Goal: Task Accomplishment & Management: Manage account settings

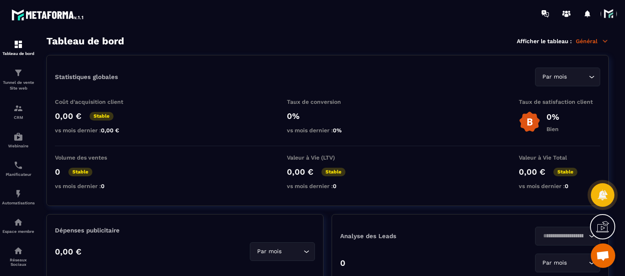
click at [610, 16] on span at bounding box center [609, 14] width 16 height 16
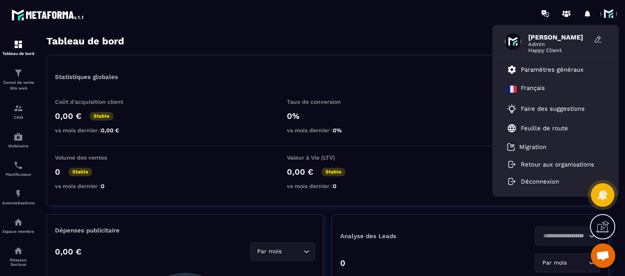
click at [434, 15] on div "[PERSON_NAME] Admin Happy Client Paramètres généraux [DEMOGRAPHIC_DATA] Faire d…" at bounding box center [361, 13] width 530 height 27
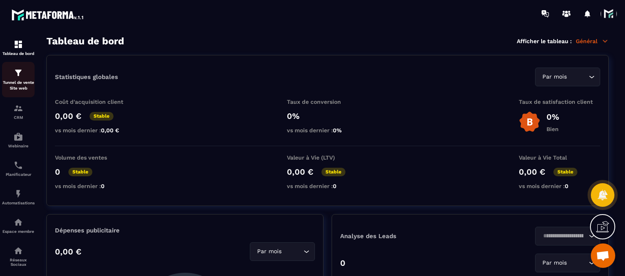
click at [24, 90] on p "Tunnel de vente Site web" at bounding box center [18, 85] width 33 height 11
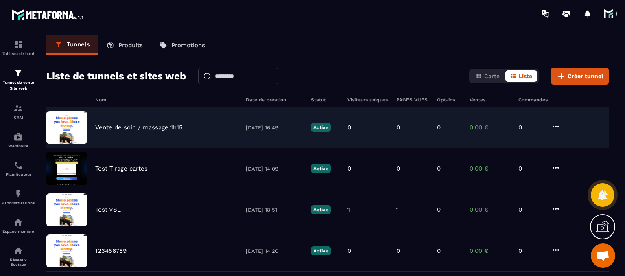
click at [115, 126] on p "Vente de soin / massage 1h15" at bounding box center [139, 127] width 88 height 7
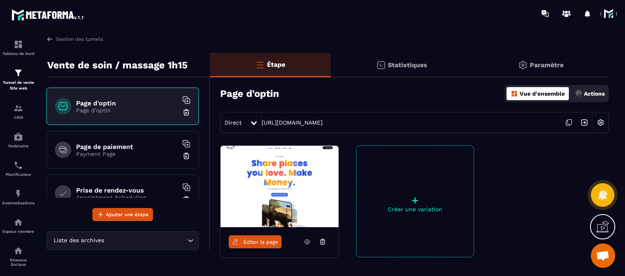
drag, startPoint x: 438, startPoint y: 118, endPoint x: 257, endPoint y: 127, distance: 180.6
click at [257, 127] on div "Direct [URL][DOMAIN_NAME]" at bounding box center [414, 122] width 389 height 21
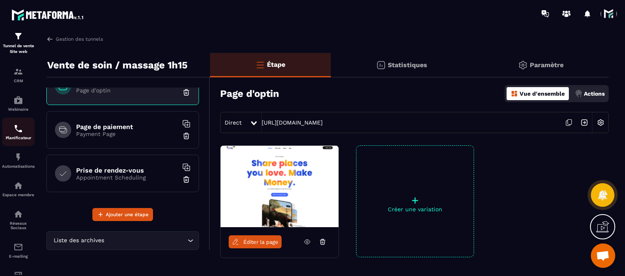
scroll to position [71, 0]
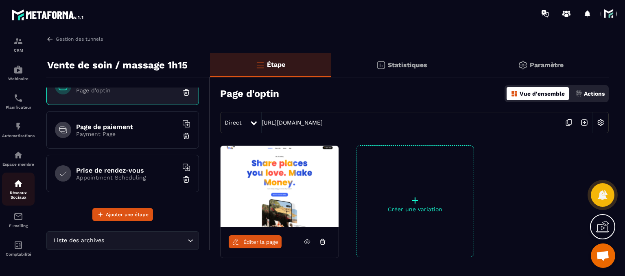
click at [19, 191] on p "Réseaux Sociaux" at bounding box center [18, 195] width 33 height 9
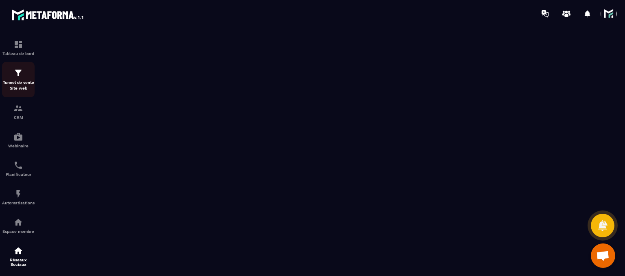
click at [26, 91] on p "Tunnel de vente Site web" at bounding box center [18, 85] width 33 height 11
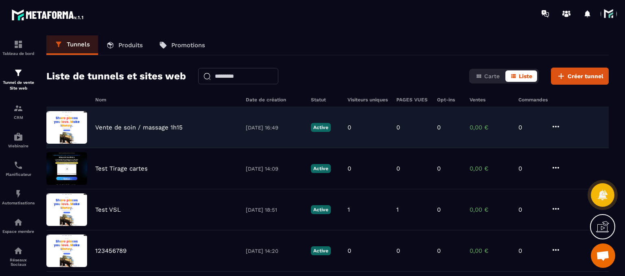
click at [127, 134] on div "Vente de soin / massage 1h15 [DATE] 16:49 Active 0 0 0 0,00 € 0" at bounding box center [327, 127] width 563 height 41
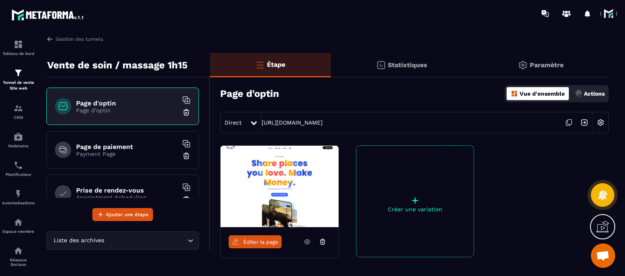
click at [604, 124] on img at bounding box center [600, 122] width 15 height 15
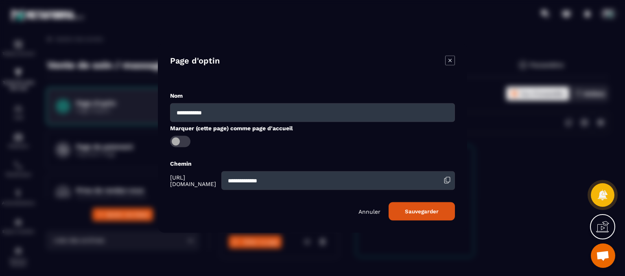
click at [444, 64] on div "Page d'optin" at bounding box center [312, 68] width 285 height 24
click at [451, 64] on icon "Modal window" at bounding box center [450, 61] width 10 height 10
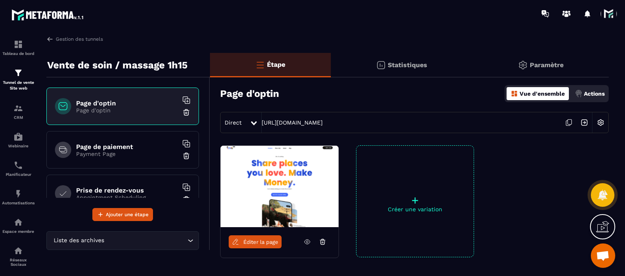
click at [600, 119] on img at bounding box center [600, 122] width 15 height 15
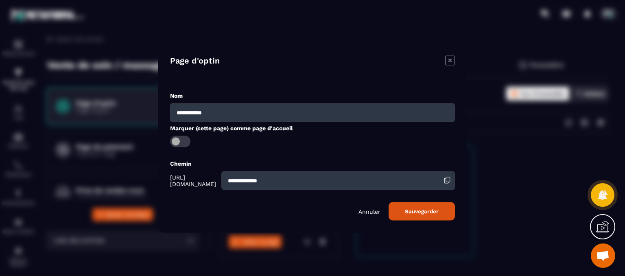
click at [450, 56] on icon "Modal window" at bounding box center [450, 61] width 10 height 10
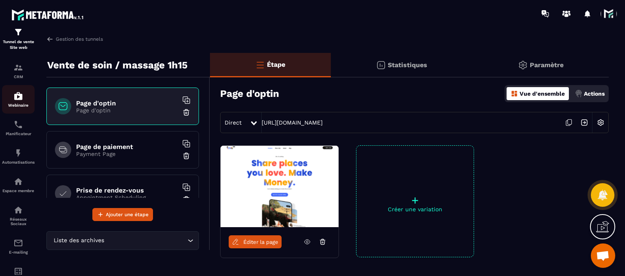
scroll to position [71, 0]
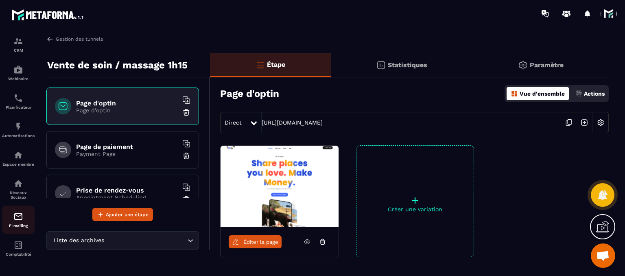
click at [15, 210] on link "E-mailing" at bounding box center [18, 220] width 33 height 28
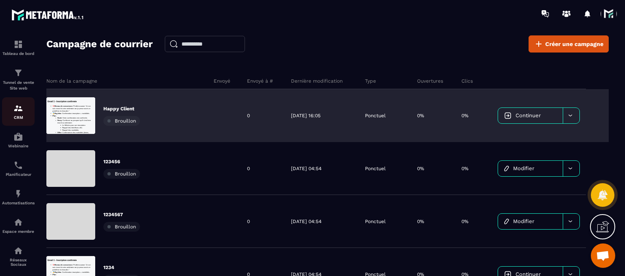
click at [25, 118] on p "CRM" at bounding box center [18, 117] width 33 height 4
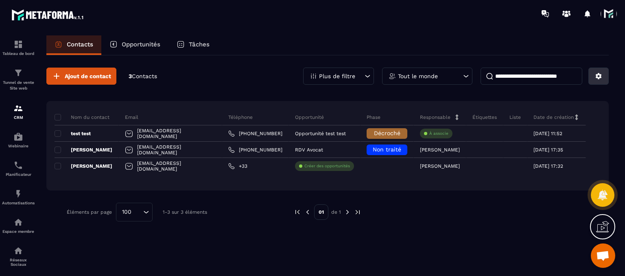
click at [598, 80] on button at bounding box center [599, 76] width 20 height 17
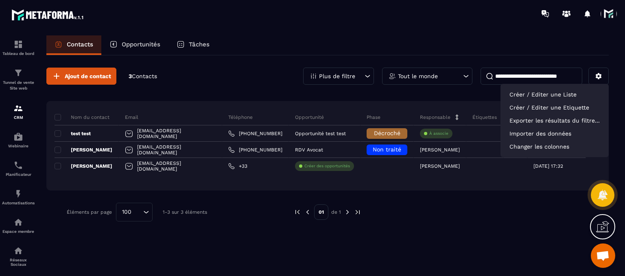
click at [475, 53] on div "Contacts Opportunités Tâches" at bounding box center [327, 45] width 563 height 20
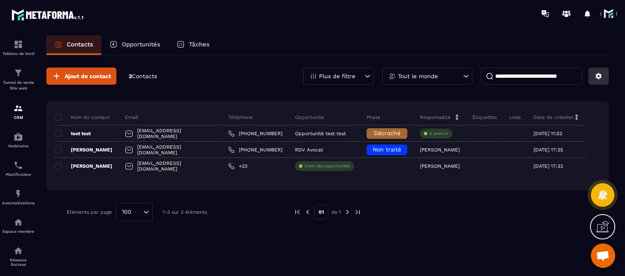
click at [605, 76] on button at bounding box center [599, 76] width 20 height 17
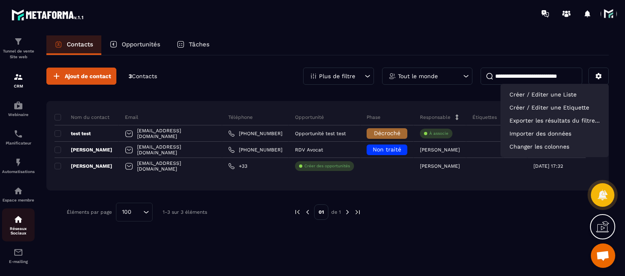
scroll to position [71, 0]
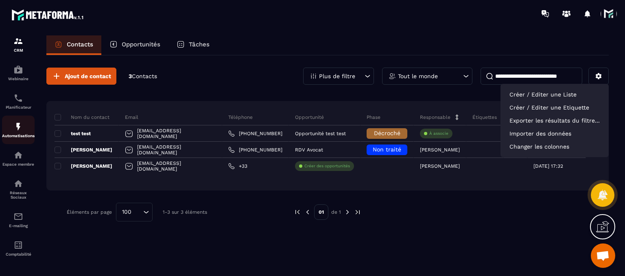
click at [13, 135] on p "Automatisations" at bounding box center [18, 136] width 33 height 4
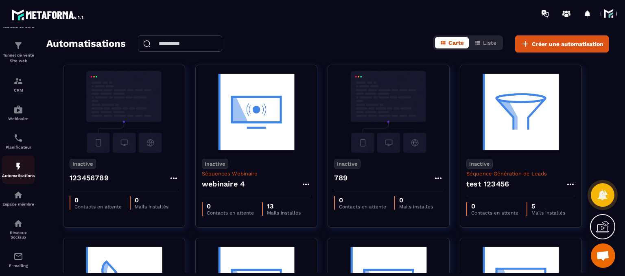
scroll to position [41, 0]
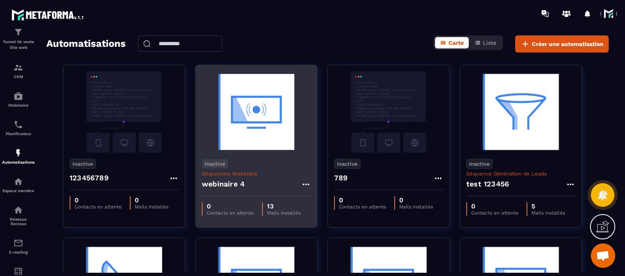
click at [234, 188] on h4 "webinaire 4" at bounding box center [223, 183] width 43 height 11
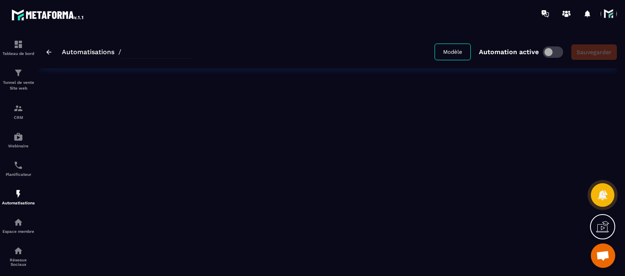
type input "**********"
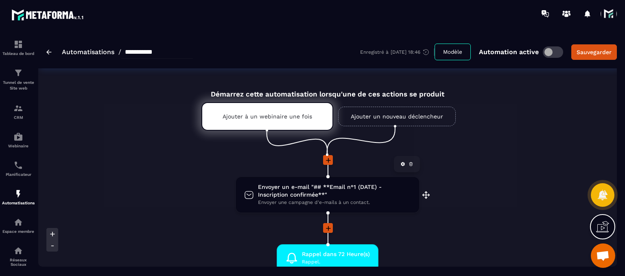
click at [279, 124] on div "Ajouter à un webinaire une fois" at bounding box center [268, 116] width 132 height 28
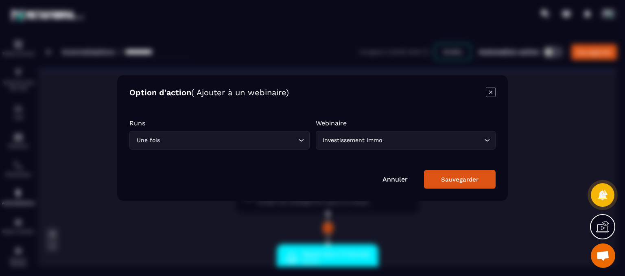
click at [496, 87] on div "Option d'action ( Ajouter à un webinaire) Runs Une fois Loading... Webinaire In…" at bounding box center [312, 138] width 391 height 126
click at [495, 90] on icon "Modal window" at bounding box center [490, 92] width 9 height 9
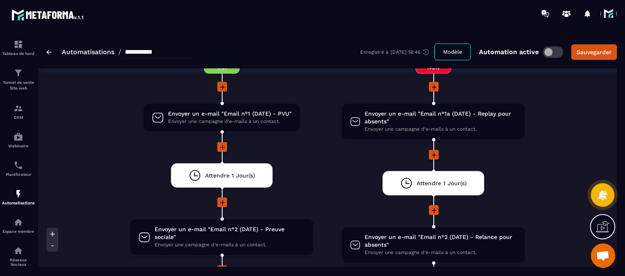
scroll to position [1058, 0]
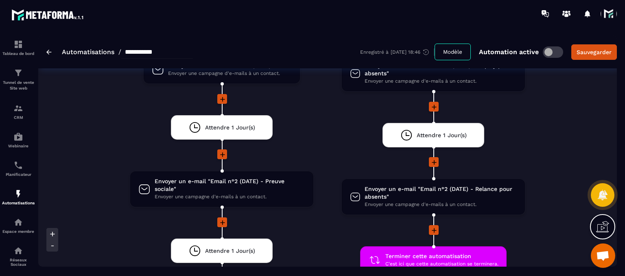
click at [611, 228] on div at bounding box center [602, 226] width 25 height 25
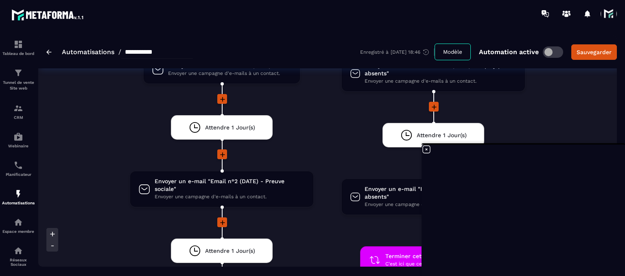
click at [427, 150] on icon at bounding box center [427, 150] width 10 height 10
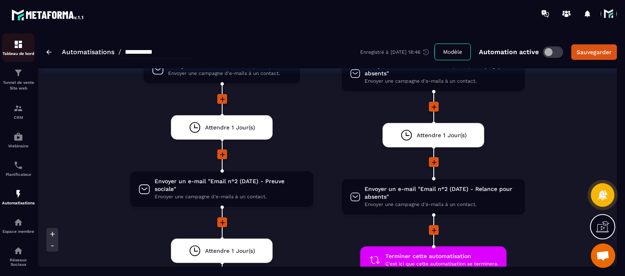
click at [11, 50] on div "Tableau de bord" at bounding box center [18, 47] width 33 height 16
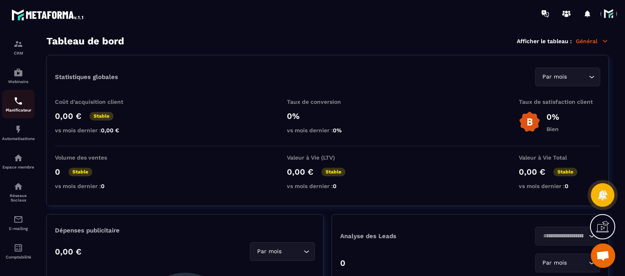
scroll to position [71, 0]
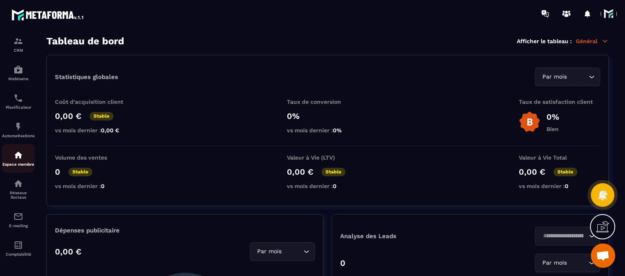
click at [20, 162] on p "Espace membre" at bounding box center [18, 164] width 33 height 4
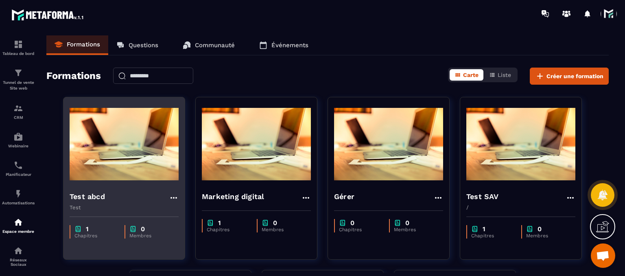
click at [89, 199] on h4 "Test abcd" at bounding box center [87, 196] width 35 height 11
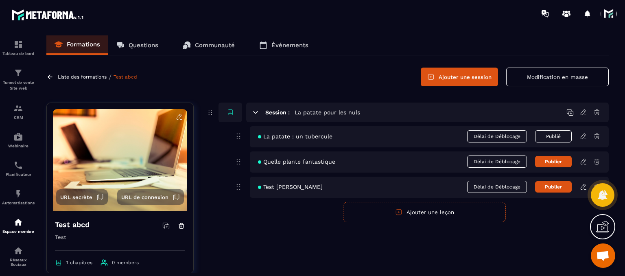
click at [48, 77] on icon at bounding box center [50, 76] width 5 height 4
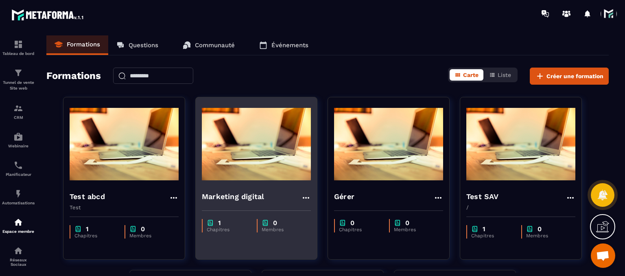
click at [245, 197] on h4 "Marketing digital" at bounding box center [233, 196] width 62 height 11
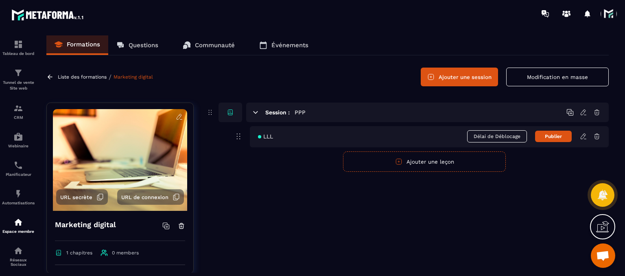
scroll to position [21, 0]
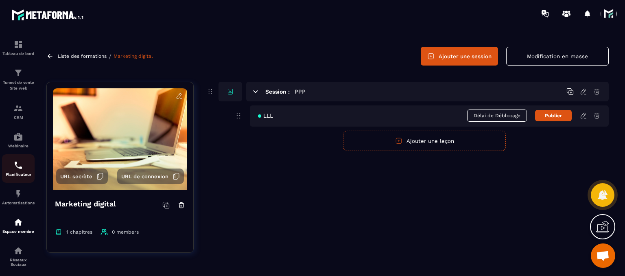
click at [11, 171] on div "Planificateur" at bounding box center [18, 168] width 33 height 16
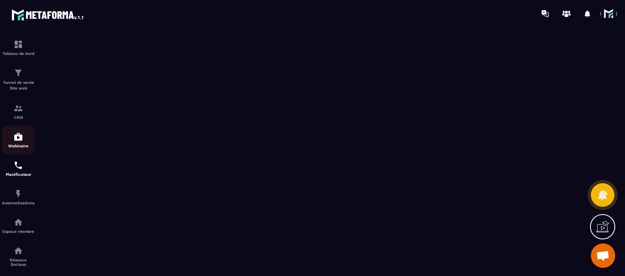
click at [18, 140] on img at bounding box center [18, 137] width 10 height 10
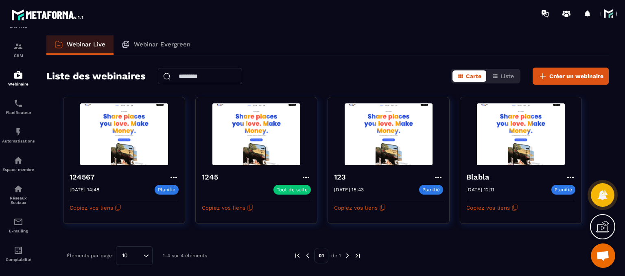
scroll to position [71, 0]
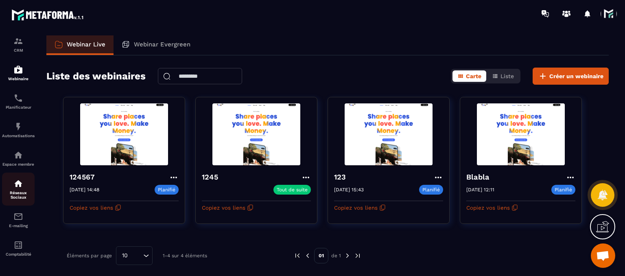
click at [18, 194] on p "Réseaux Sociaux" at bounding box center [18, 195] width 33 height 9
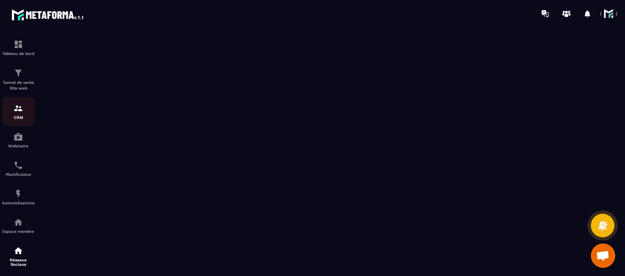
click at [11, 125] on link "CRM" at bounding box center [18, 111] width 33 height 28
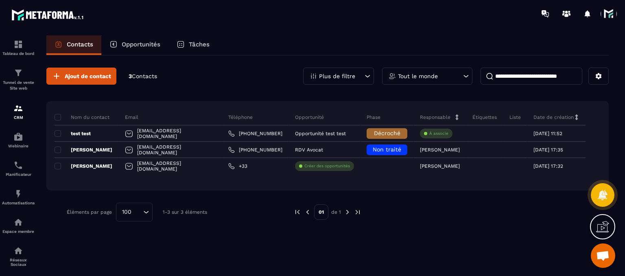
click at [182, 43] on icon at bounding box center [181, 44] width 8 height 8
